Goal: Information Seeking & Learning: Learn about a topic

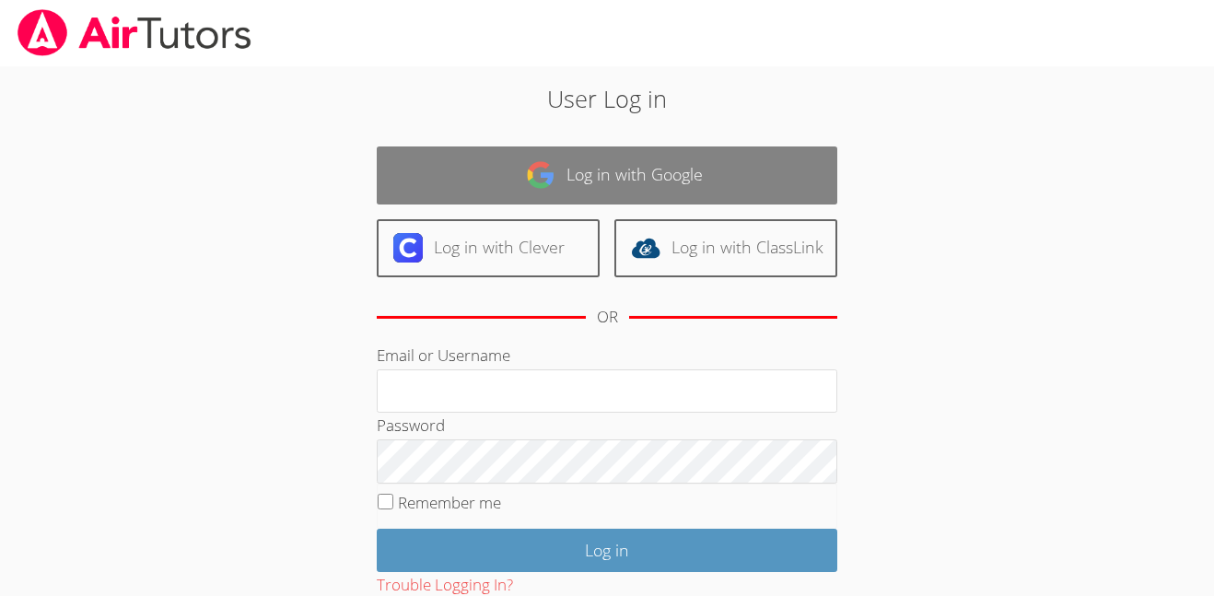
click at [681, 174] on link "Log in with Google" at bounding box center [607, 175] width 461 height 58
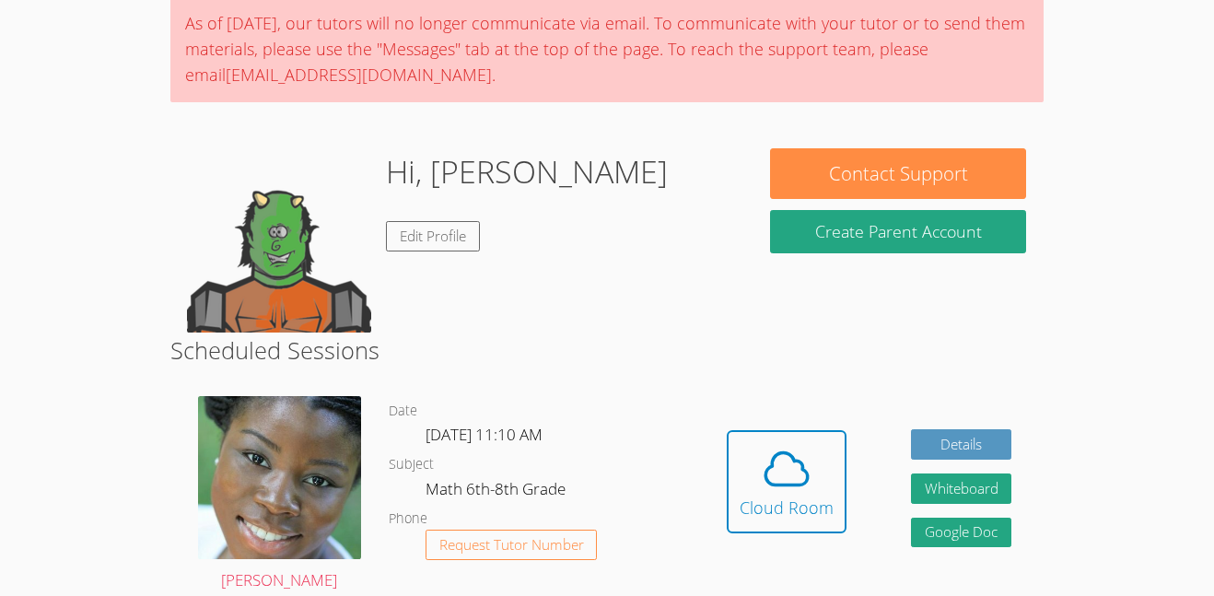
scroll to position [155, 0]
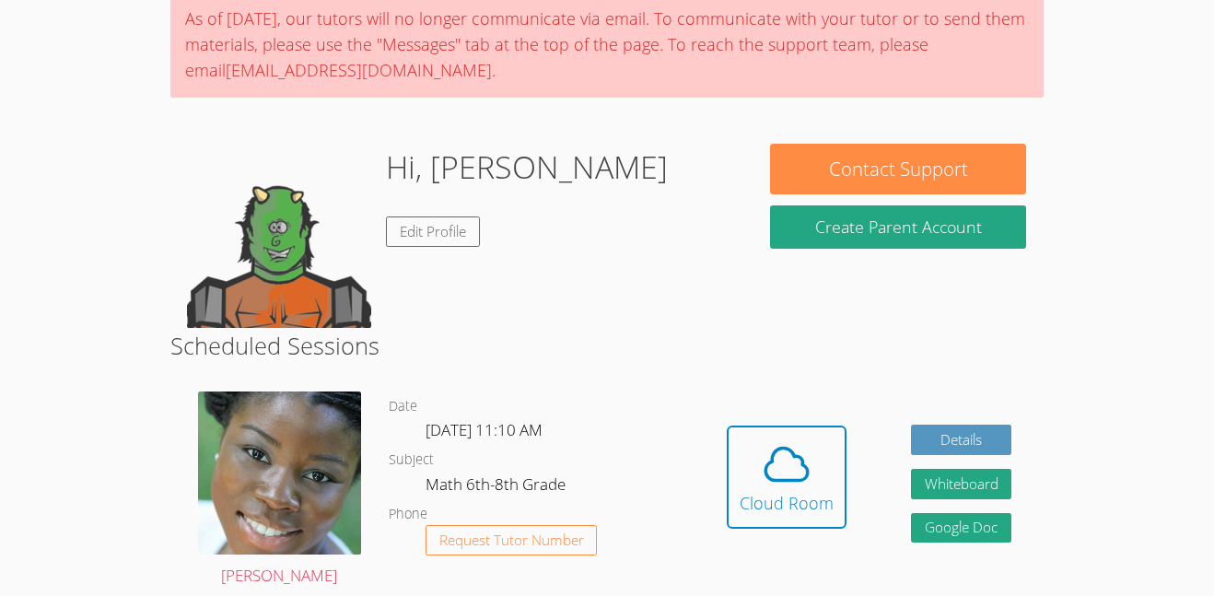
click at [768, 455] on icon at bounding box center [787, 464] width 52 height 52
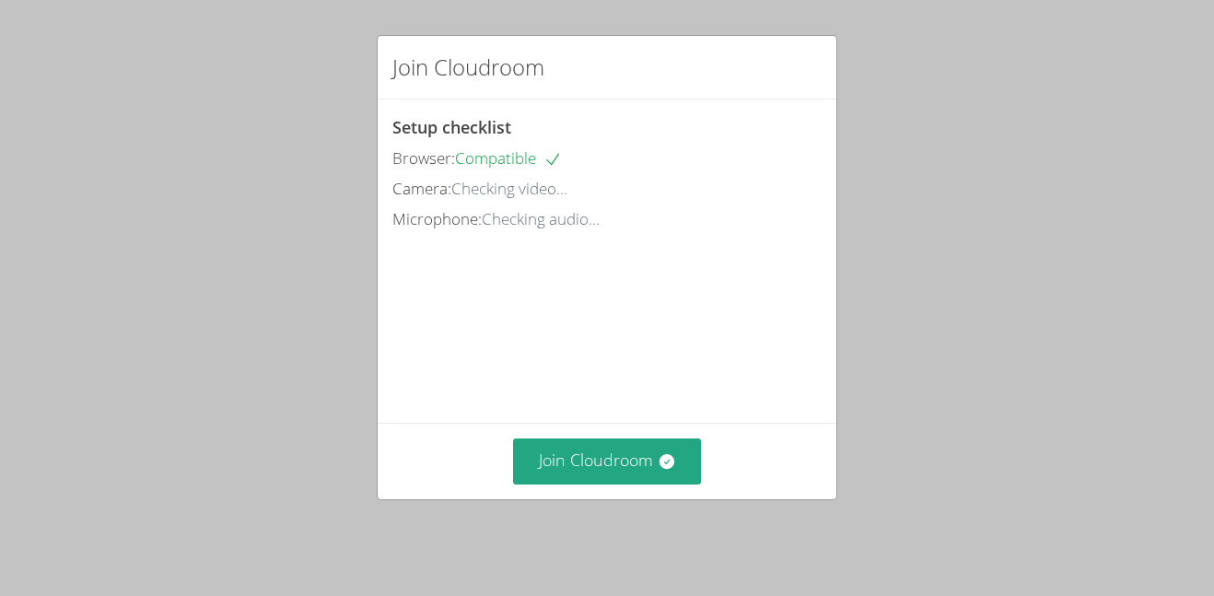
click at [496, 386] on video at bounding box center [530, 317] width 276 height 138
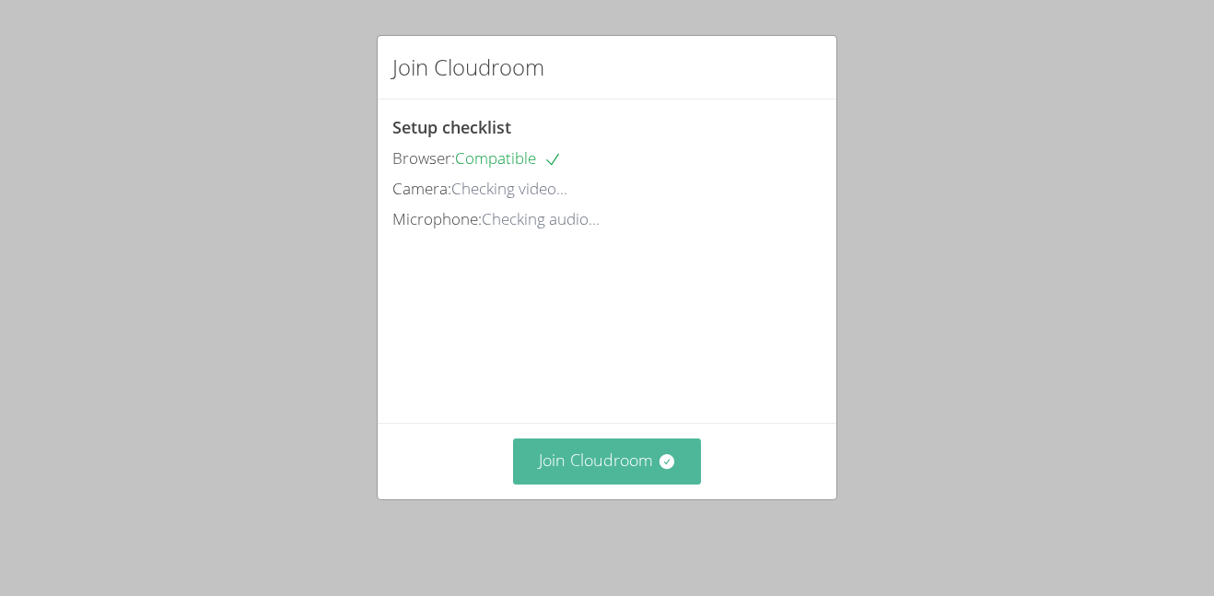
click at [588, 484] on button "Join Cloudroom" at bounding box center [607, 460] width 189 height 45
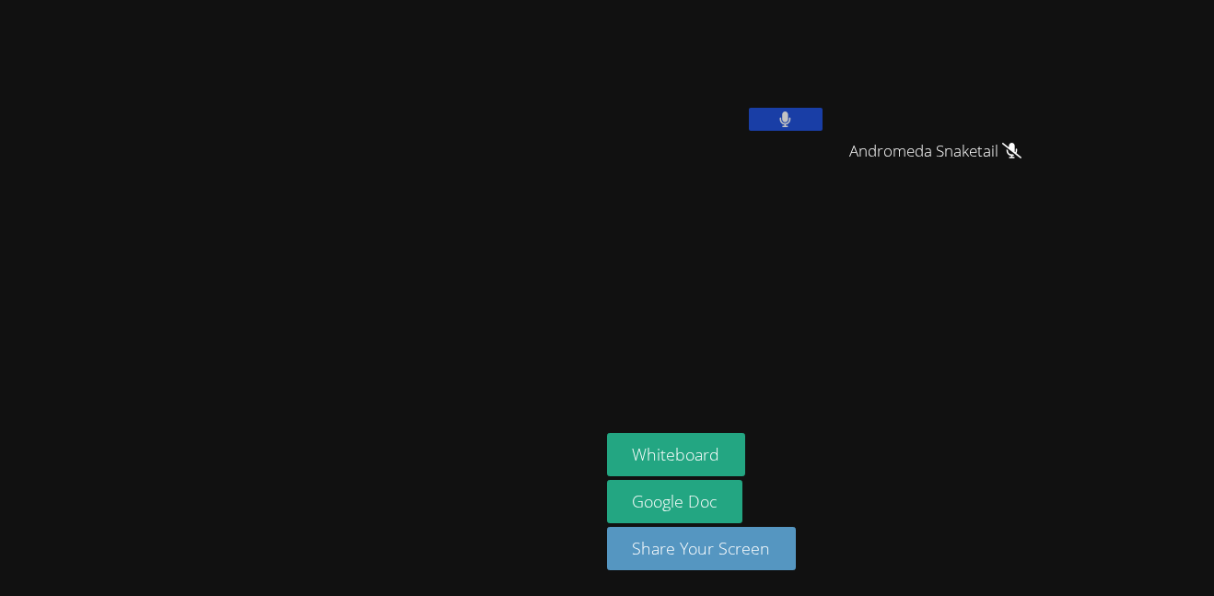
click at [438, 426] on video at bounding box center [299, 261] width 276 height 329
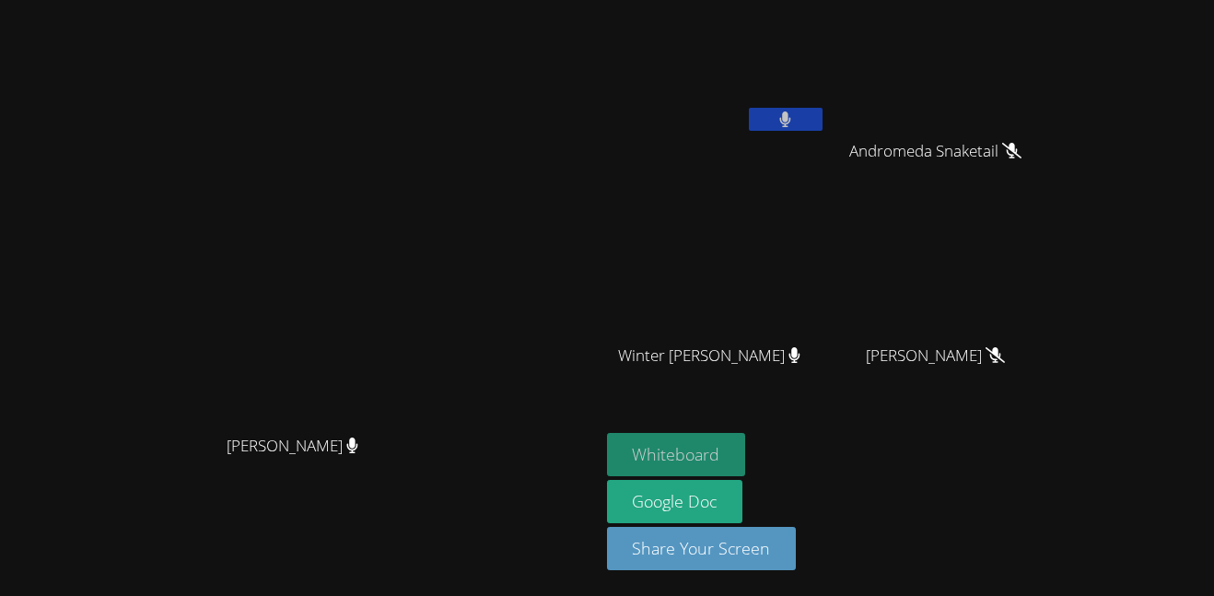
click at [746, 449] on button "Whiteboard" at bounding box center [676, 454] width 139 height 43
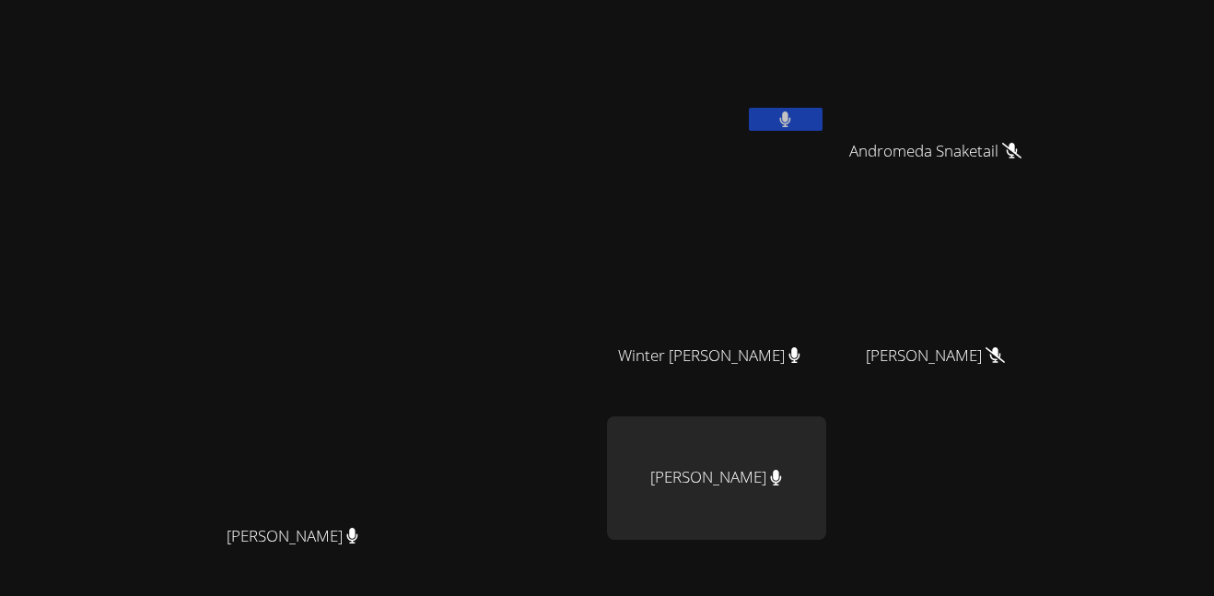
click at [823, 115] on button at bounding box center [786, 119] width 74 height 23
click at [795, 115] on icon at bounding box center [785, 119] width 19 height 16
click at [823, 115] on button at bounding box center [786, 119] width 74 height 23
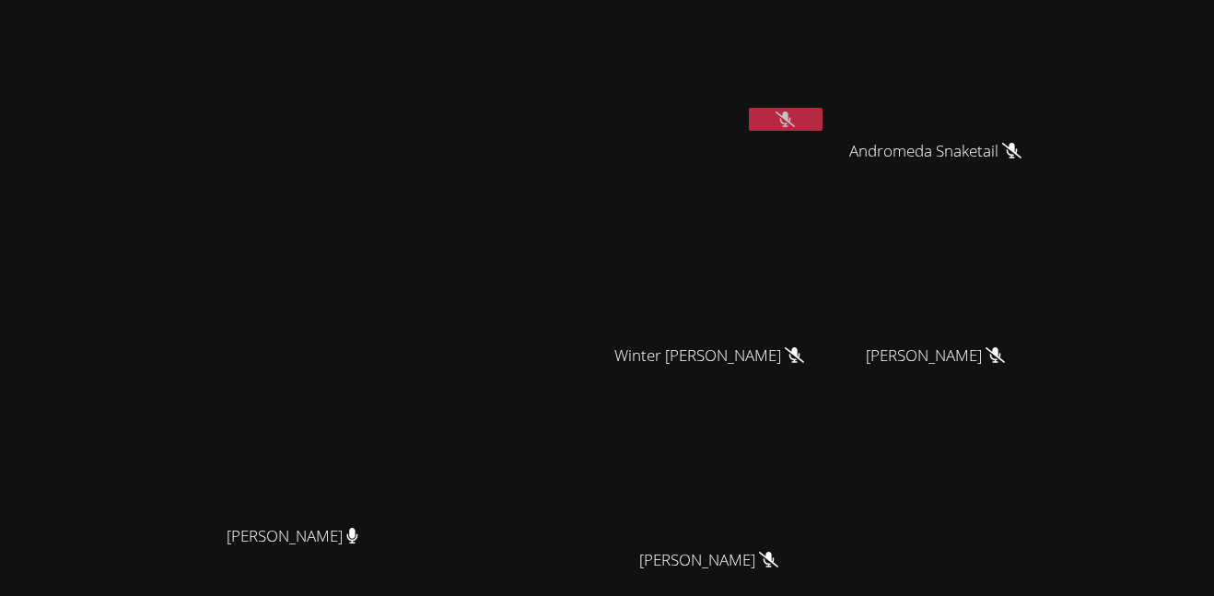
click at [823, 118] on button at bounding box center [786, 119] width 74 height 23
click at [823, 131] on div at bounding box center [786, 122] width 74 height 28
click at [823, 128] on button at bounding box center [786, 119] width 74 height 23
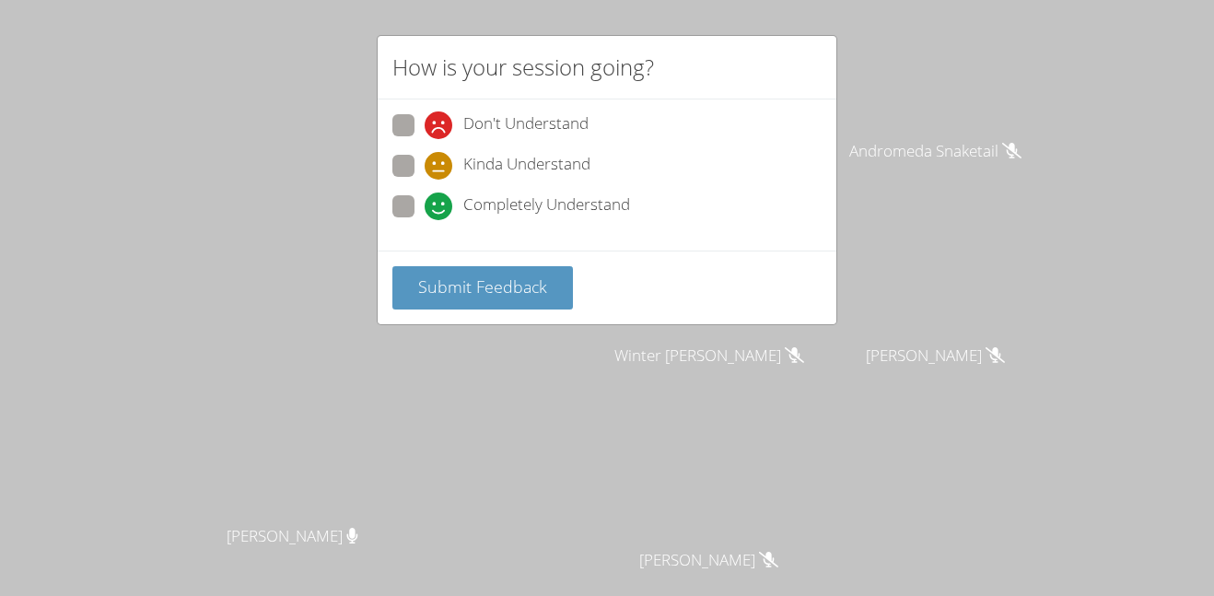
click at [577, 183] on div "Kinda Understand" at bounding box center [606, 171] width 429 height 33
click at [588, 200] on span "Completely Understand" at bounding box center [546, 207] width 167 height 28
click at [440, 200] on input "Completely Understand" at bounding box center [433, 203] width 16 height 16
radio input "true"
click at [481, 299] on button "Submit Feedback" at bounding box center [482, 287] width 181 height 43
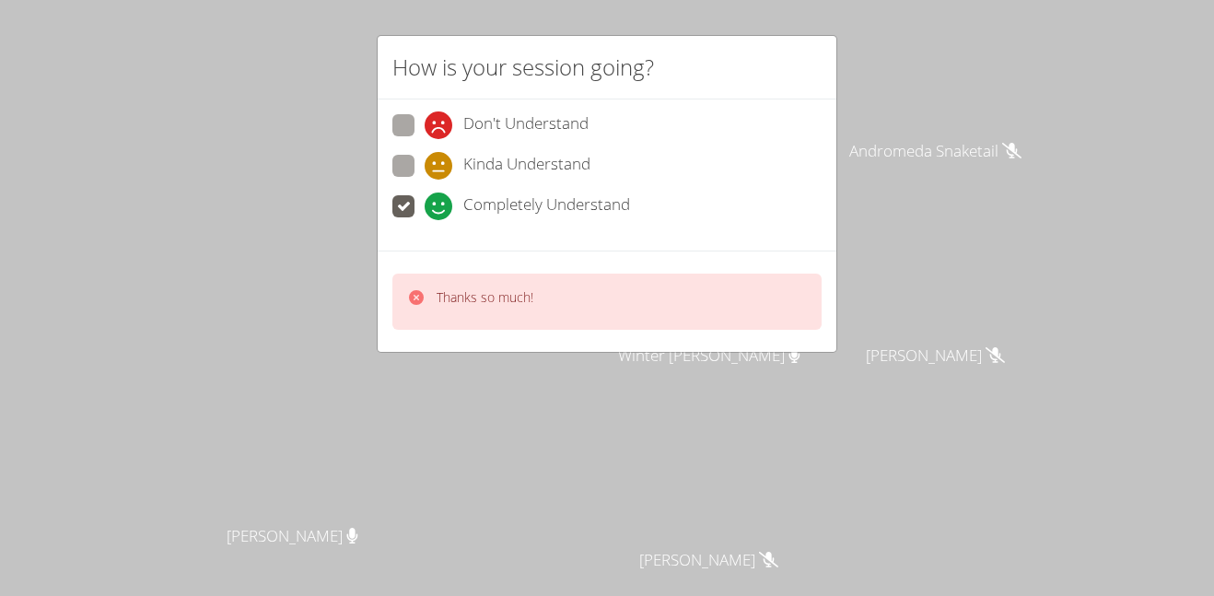
click at [979, 90] on div "How is your session going? Don't Understand Kinda Understand Completely Underst…" at bounding box center [607, 298] width 1214 height 596
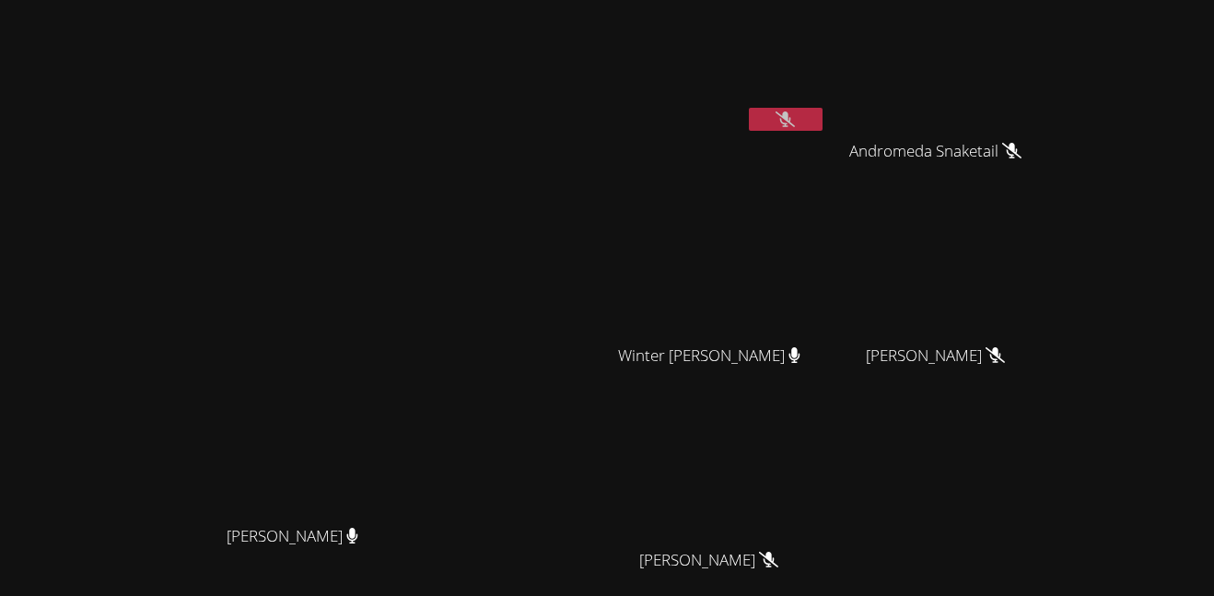
click at [438, 284] on video at bounding box center [299, 351] width 276 height 329
click at [795, 122] on icon at bounding box center [785, 119] width 19 height 16
click at [397, 209] on video at bounding box center [299, 351] width 276 height 329
click at [823, 113] on button at bounding box center [786, 119] width 74 height 23
